Goal: Information Seeking & Learning: Learn about a topic

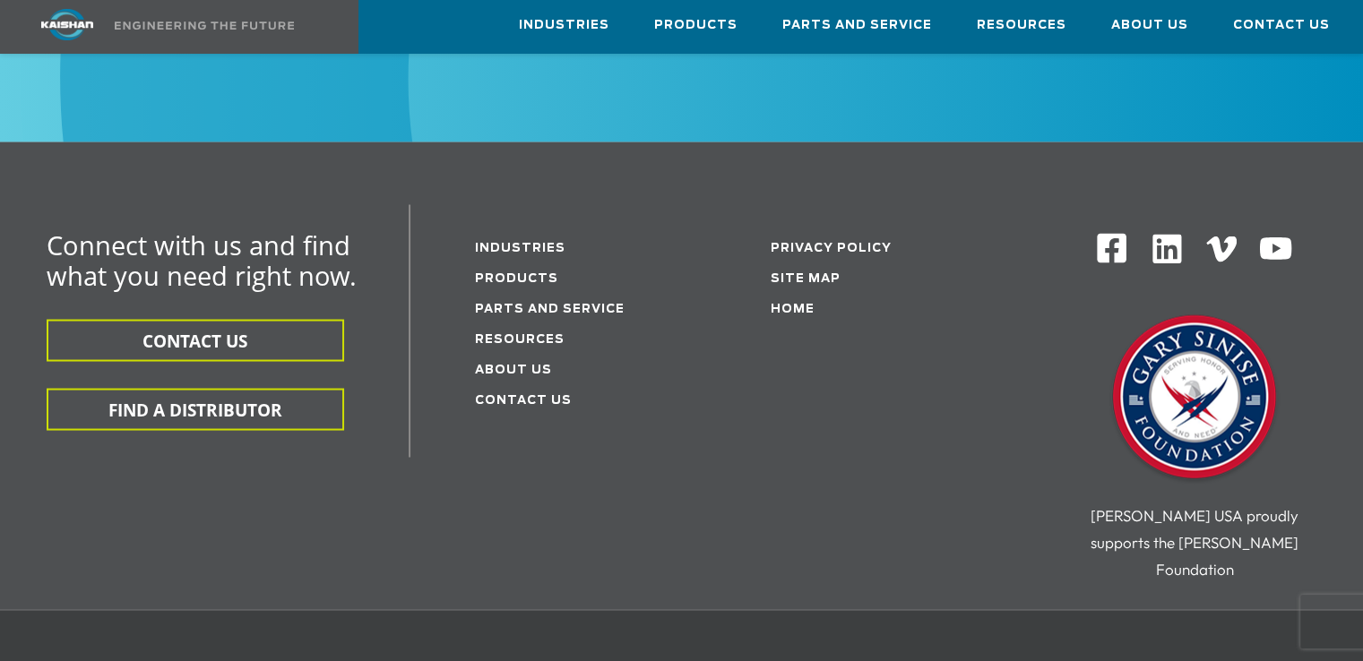
scroll to position [3216, 0]
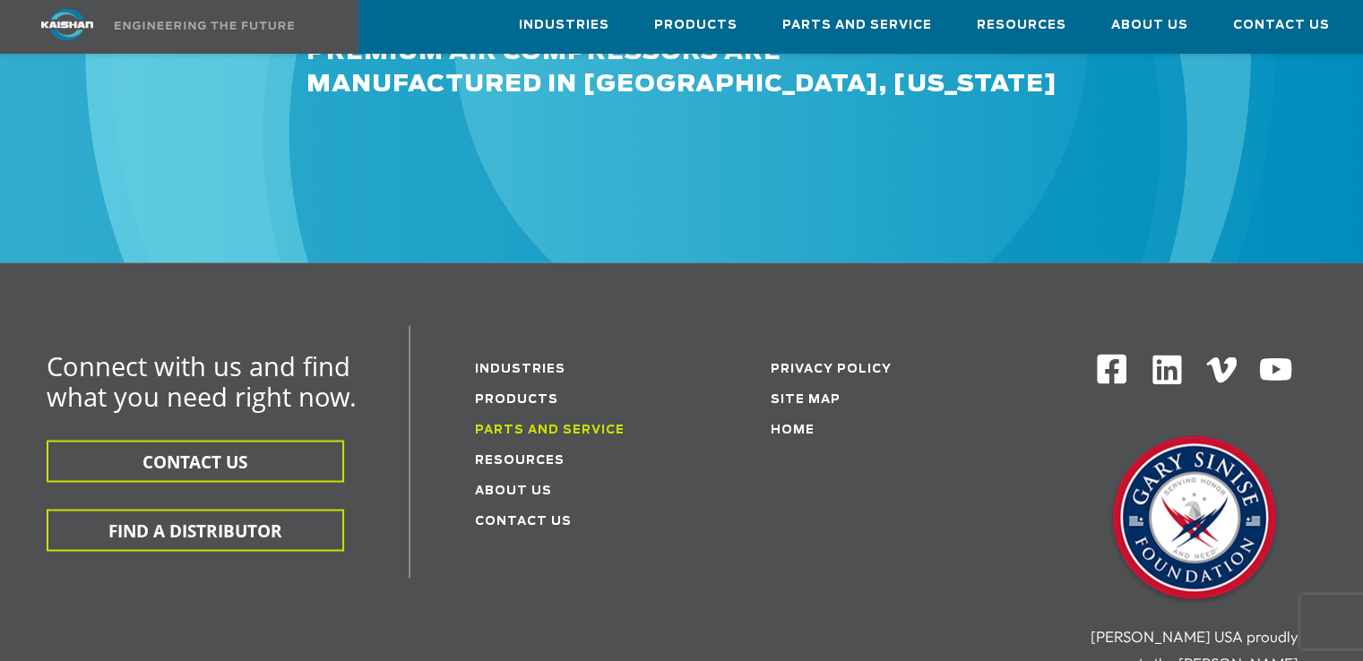
scroll to position [3212, 0]
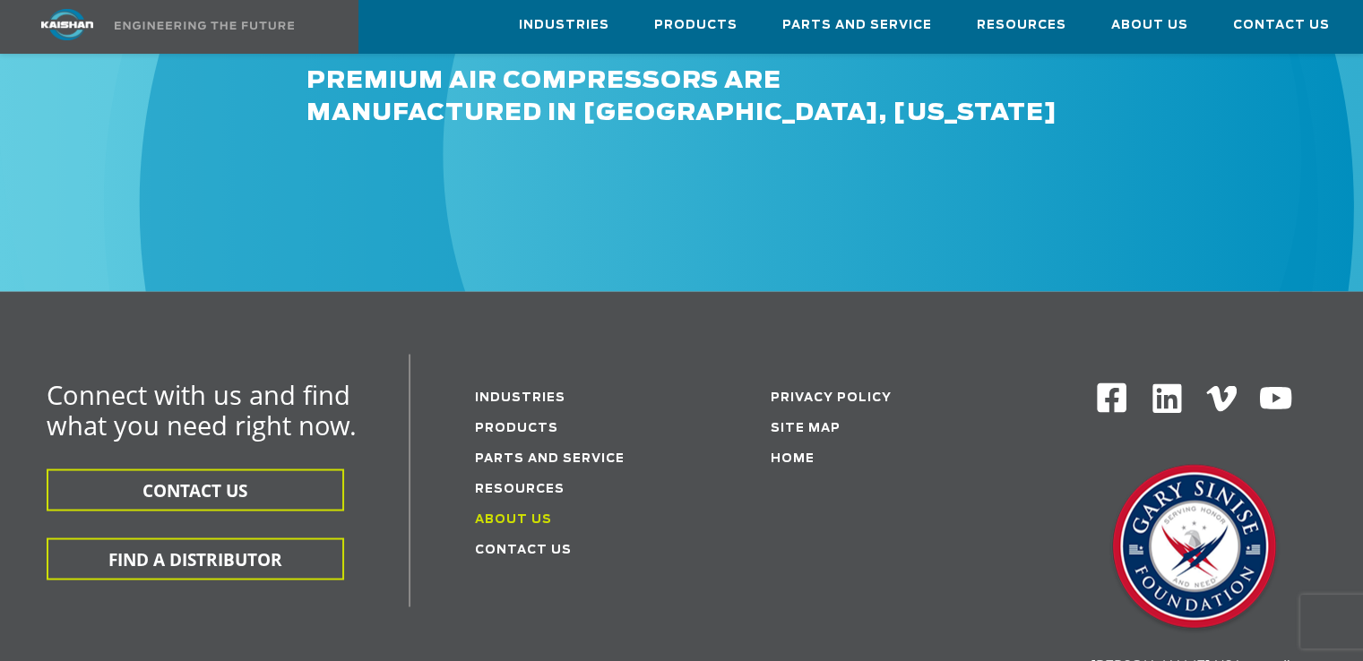
click at [521, 513] on link "About Us" at bounding box center [513, 519] width 77 height 12
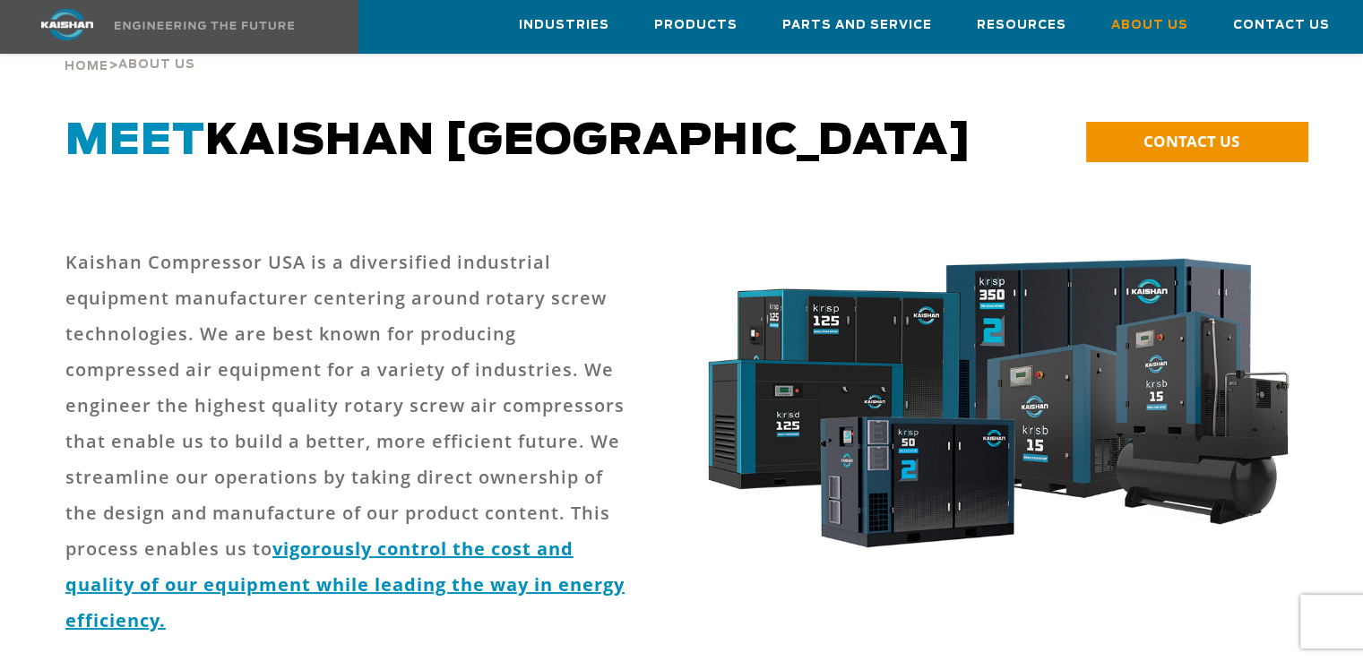
scroll to position [90, 0]
